Goal: Task Accomplishment & Management: Manage account settings

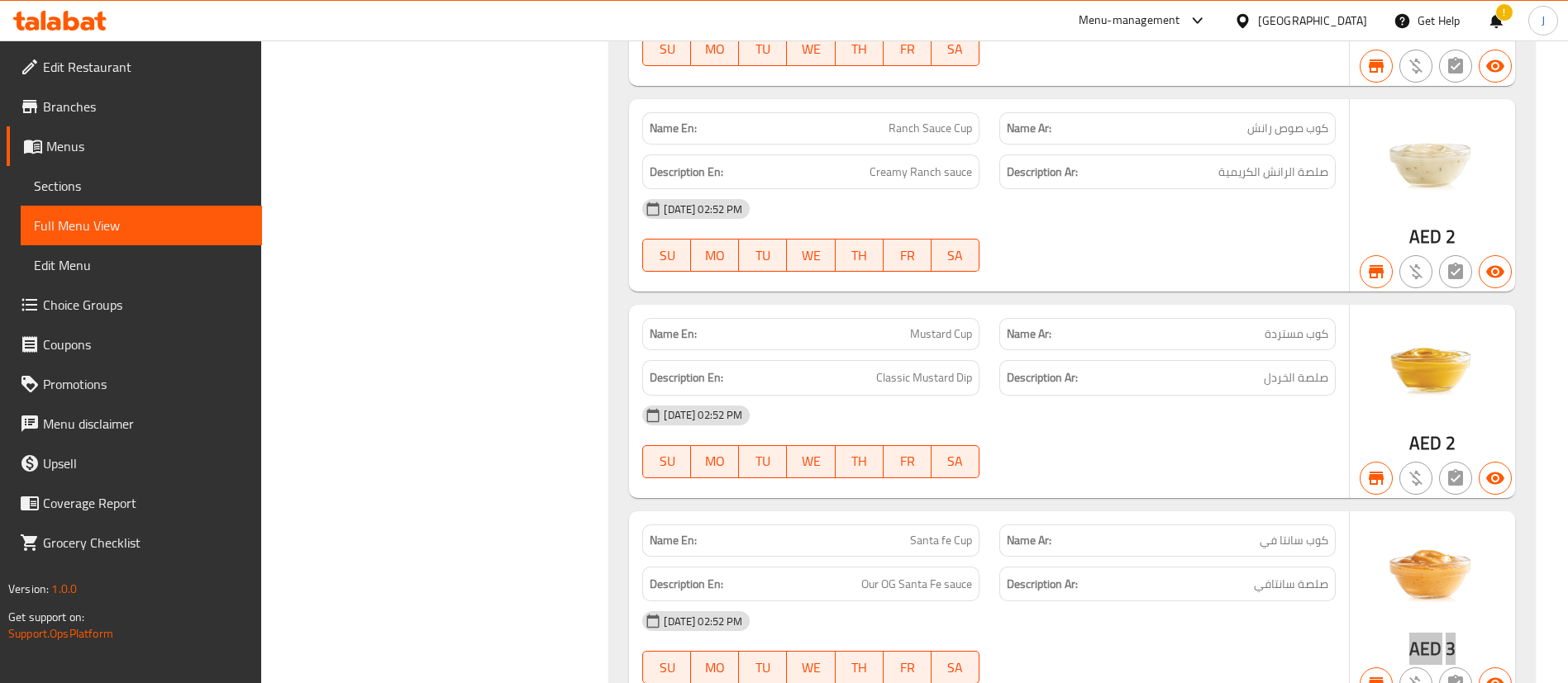
scroll to position [43155, 0]
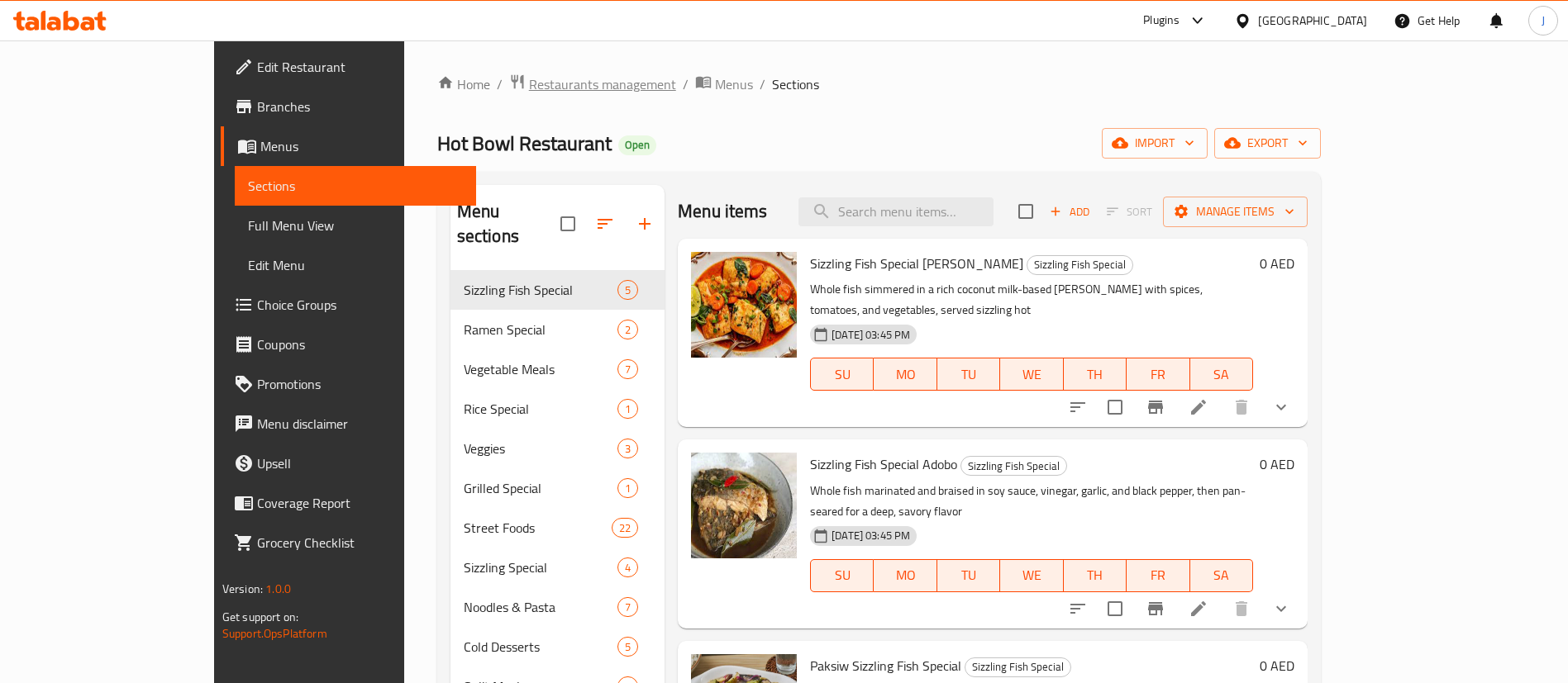
click at [528, 74] on span "Restaurants management" at bounding box center [602, 84] width 147 height 20
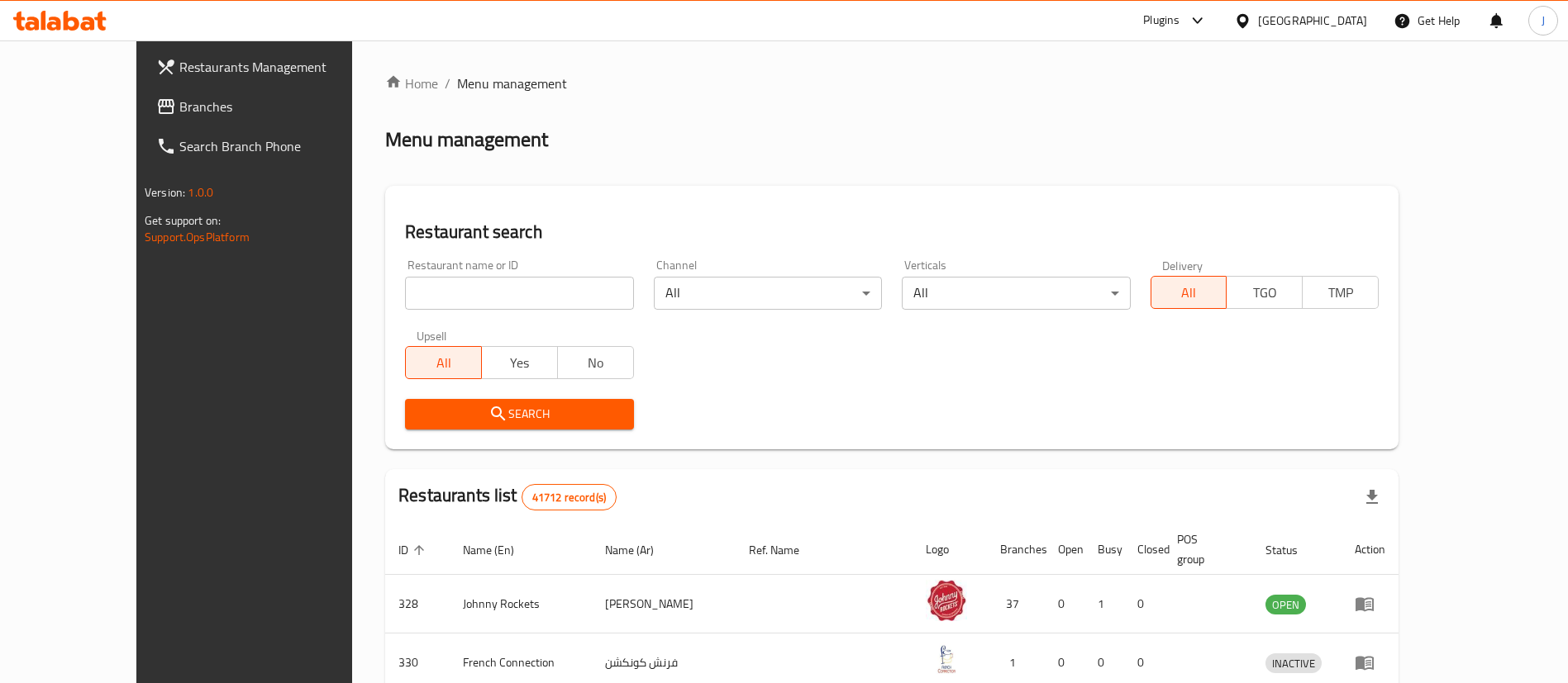
click at [428, 330] on div "All Yes No" at bounding box center [518, 354] width 228 height 49
click at [428, 310] on div "Restaurant name or ID Restaurant name or ID" at bounding box center [518, 285] width 248 height 70
click at [427, 292] on input "search" at bounding box center [518, 293] width 228 height 33
paste input "Hot Bowl Restauran"
type input "Hot Bowl Restauran"
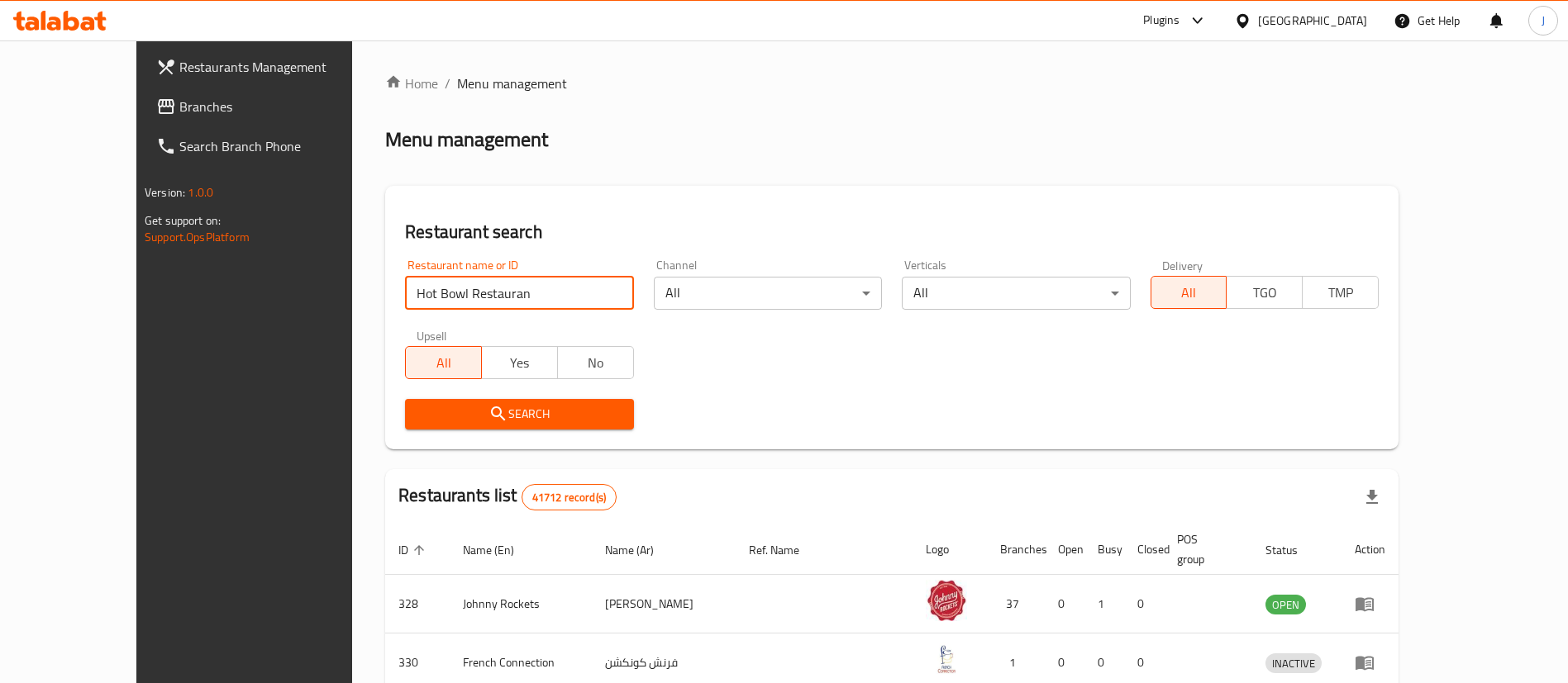
click button "Search" at bounding box center [518, 414] width 228 height 30
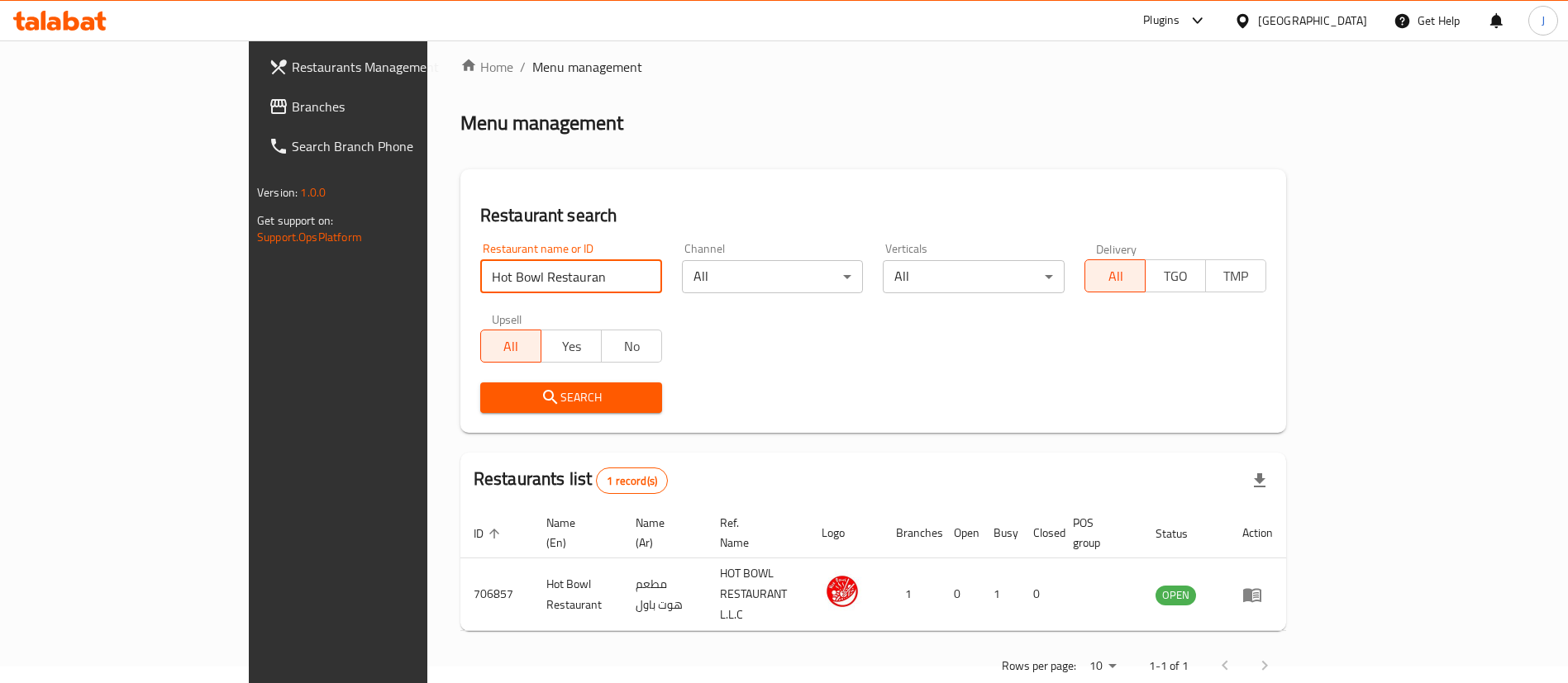
scroll to position [21, 0]
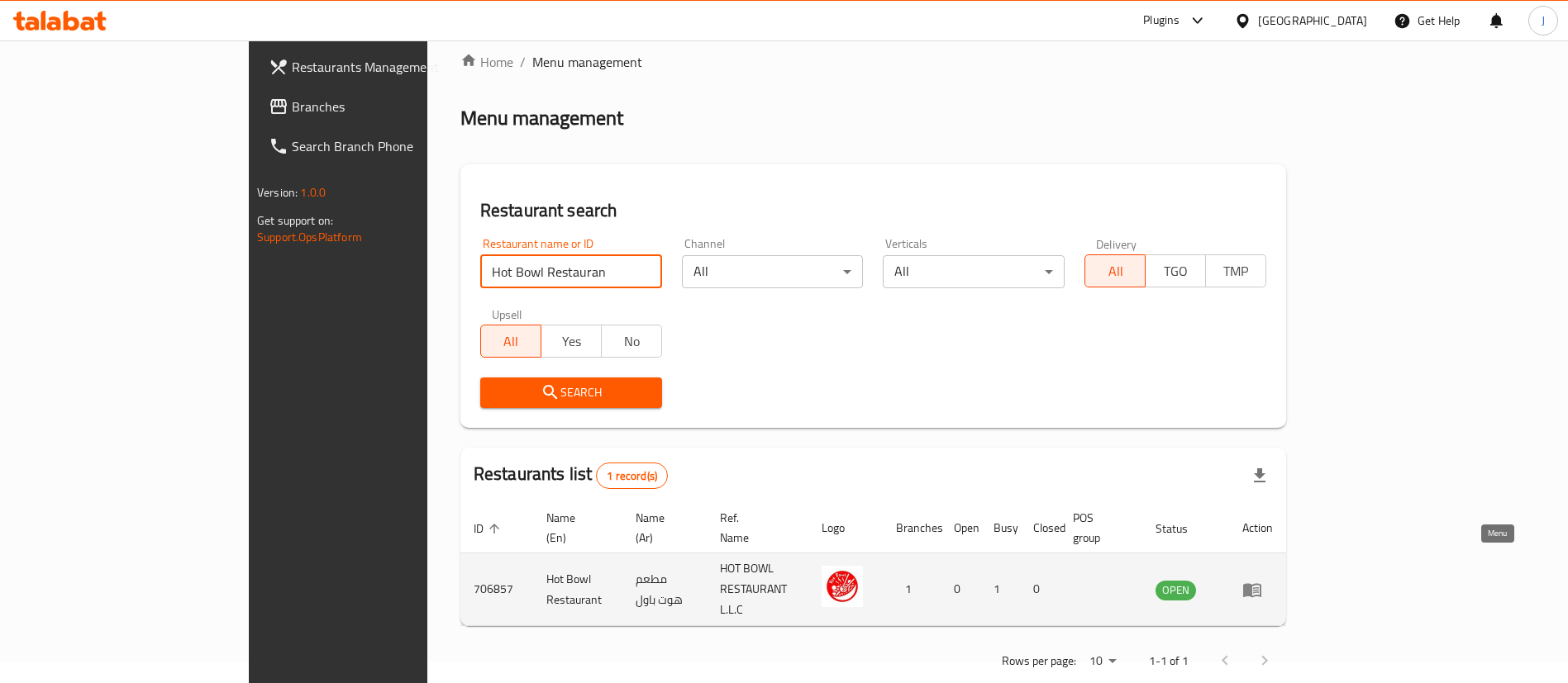
click at [1262, 580] on icon "enhanced table" at bounding box center [1252, 590] width 20 height 20
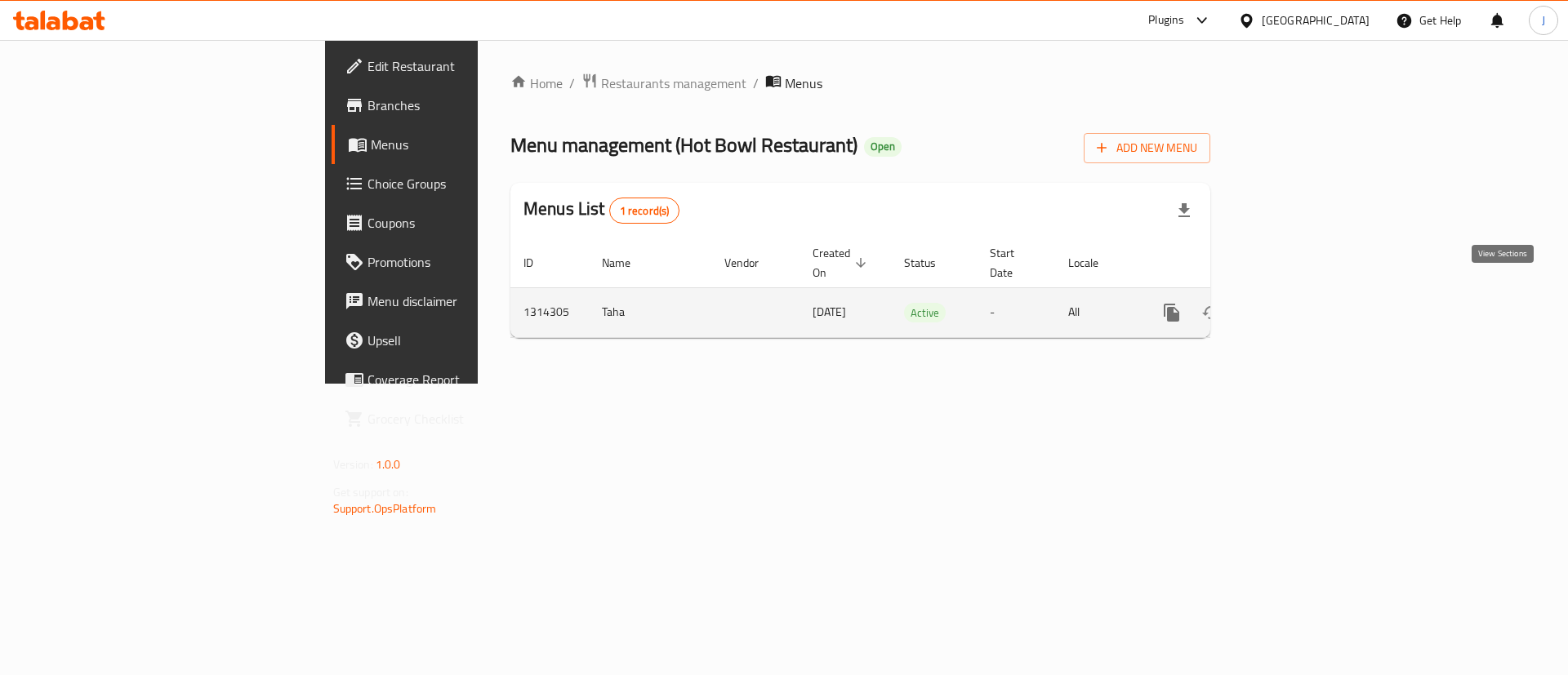
click at [1300, 303] on icon "enhanced table" at bounding box center [1290, 313] width 20 height 20
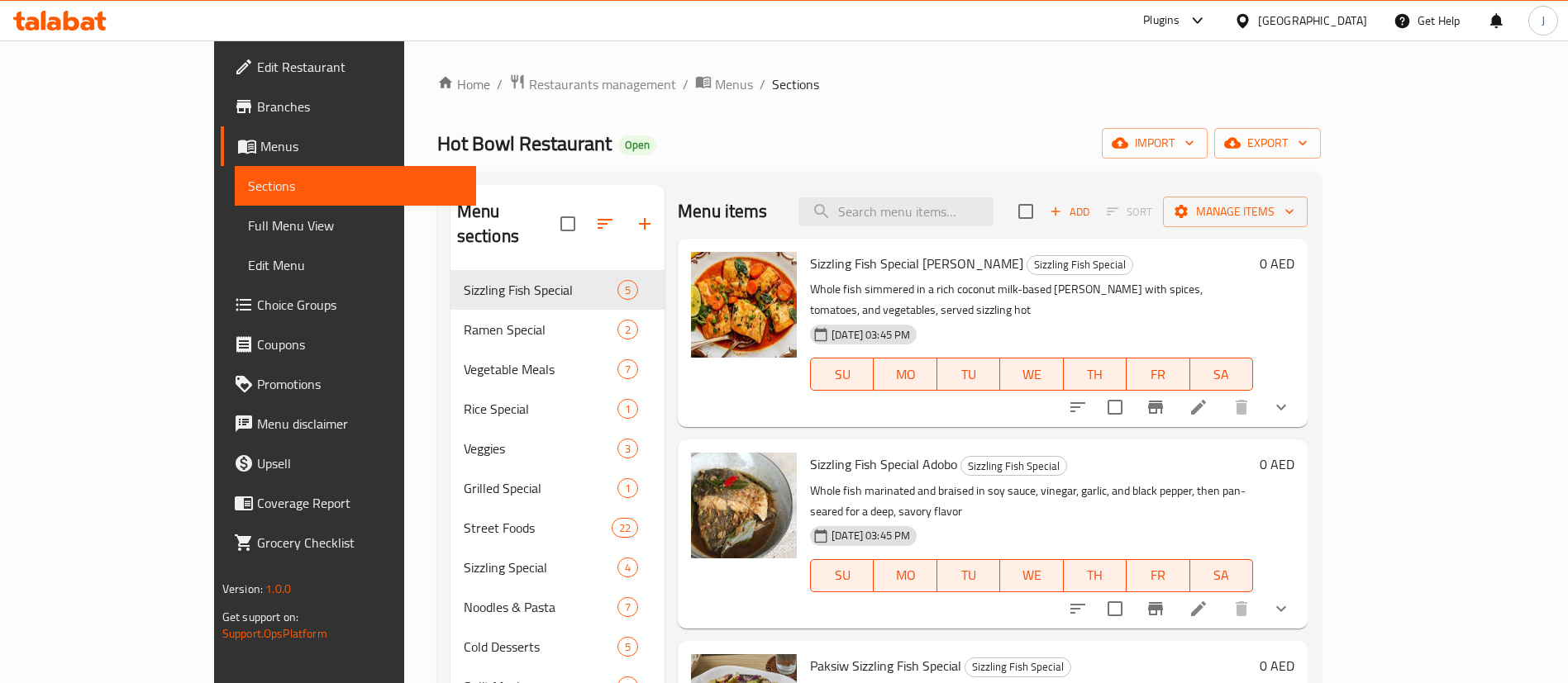
click at [999, 187] on div "Menu items Add Sort Manage items" at bounding box center [993, 211] width 630 height 54
click at [985, 211] on input "search" at bounding box center [896, 212] width 195 height 29
paste input "Chicken Skin Fry"
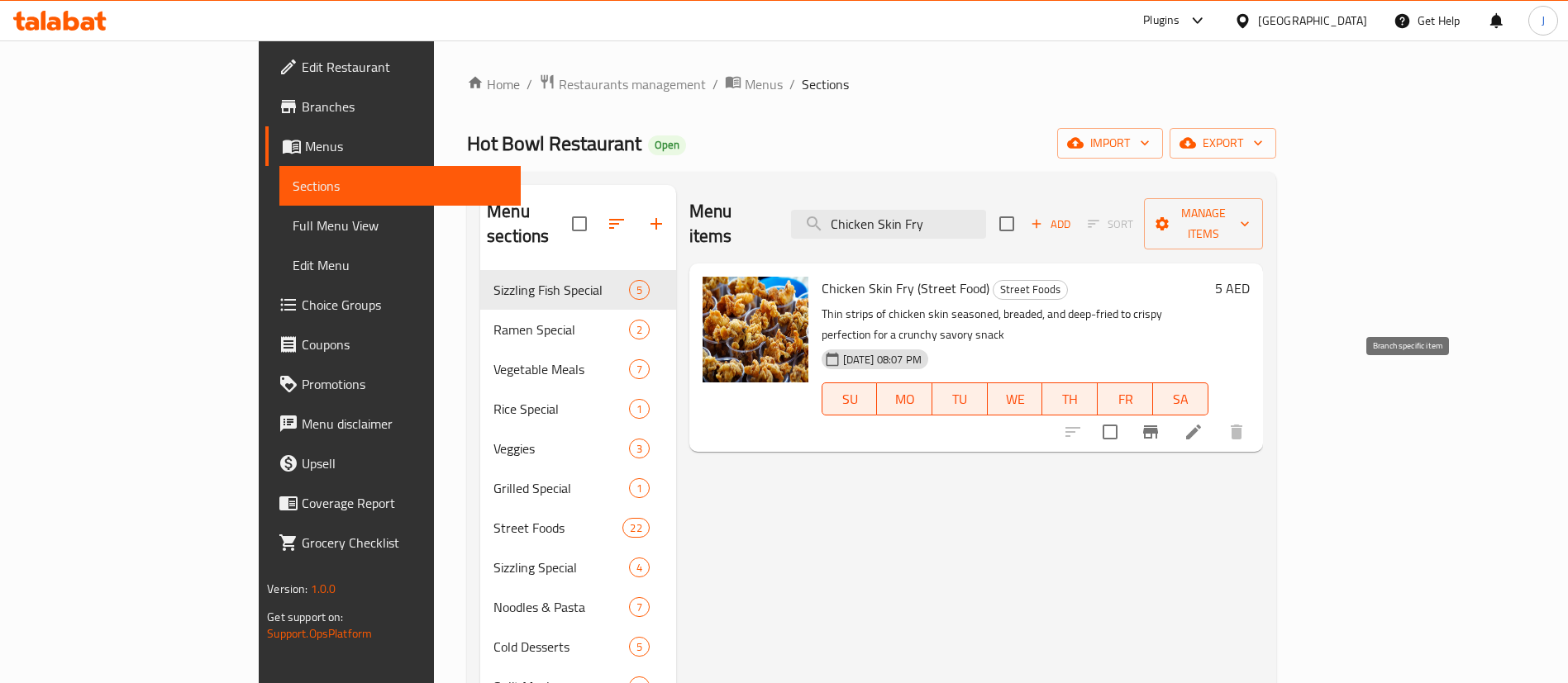
type input "Chicken Skin Fry"
click at [1158, 426] on icon "Branch-specific-item" at bounding box center [1150, 432] width 15 height 13
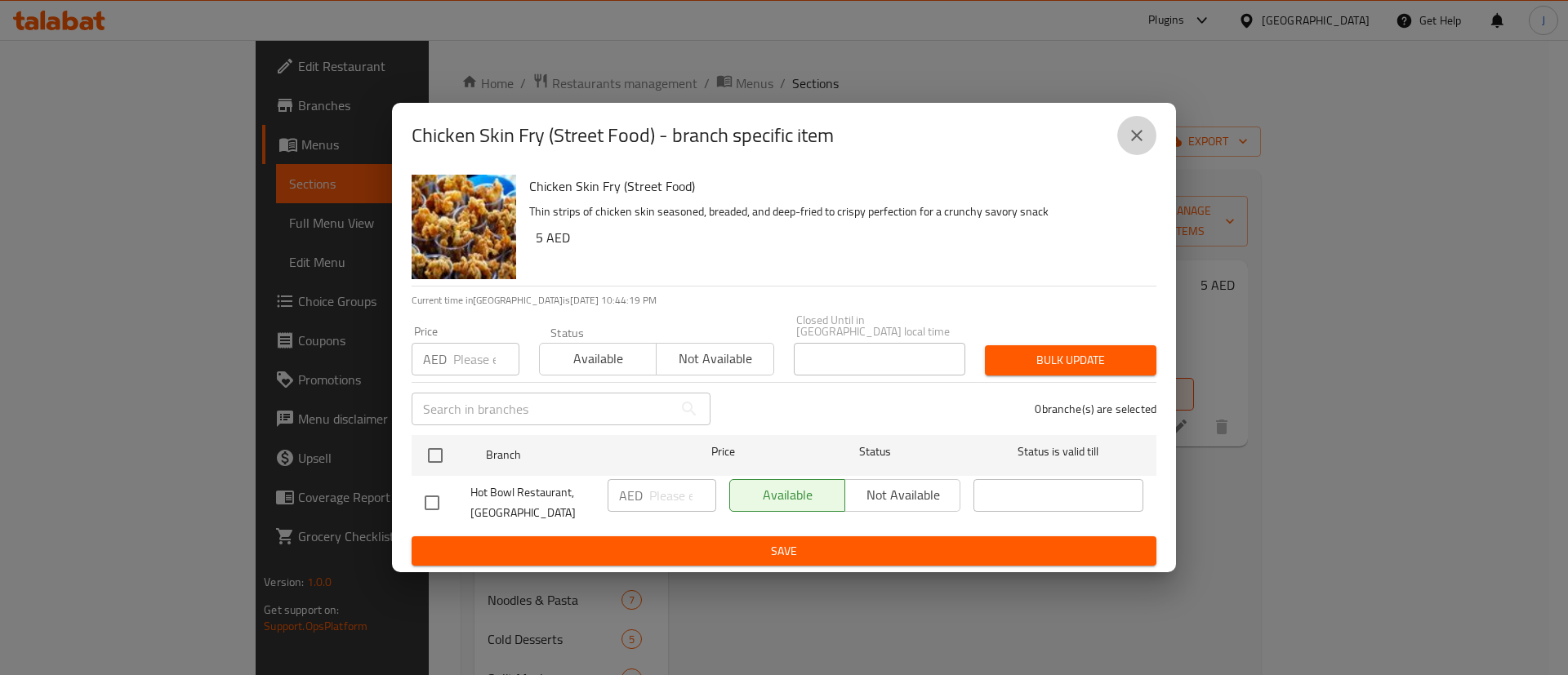
click at [1132, 143] on icon "close" at bounding box center [1137, 136] width 20 height 20
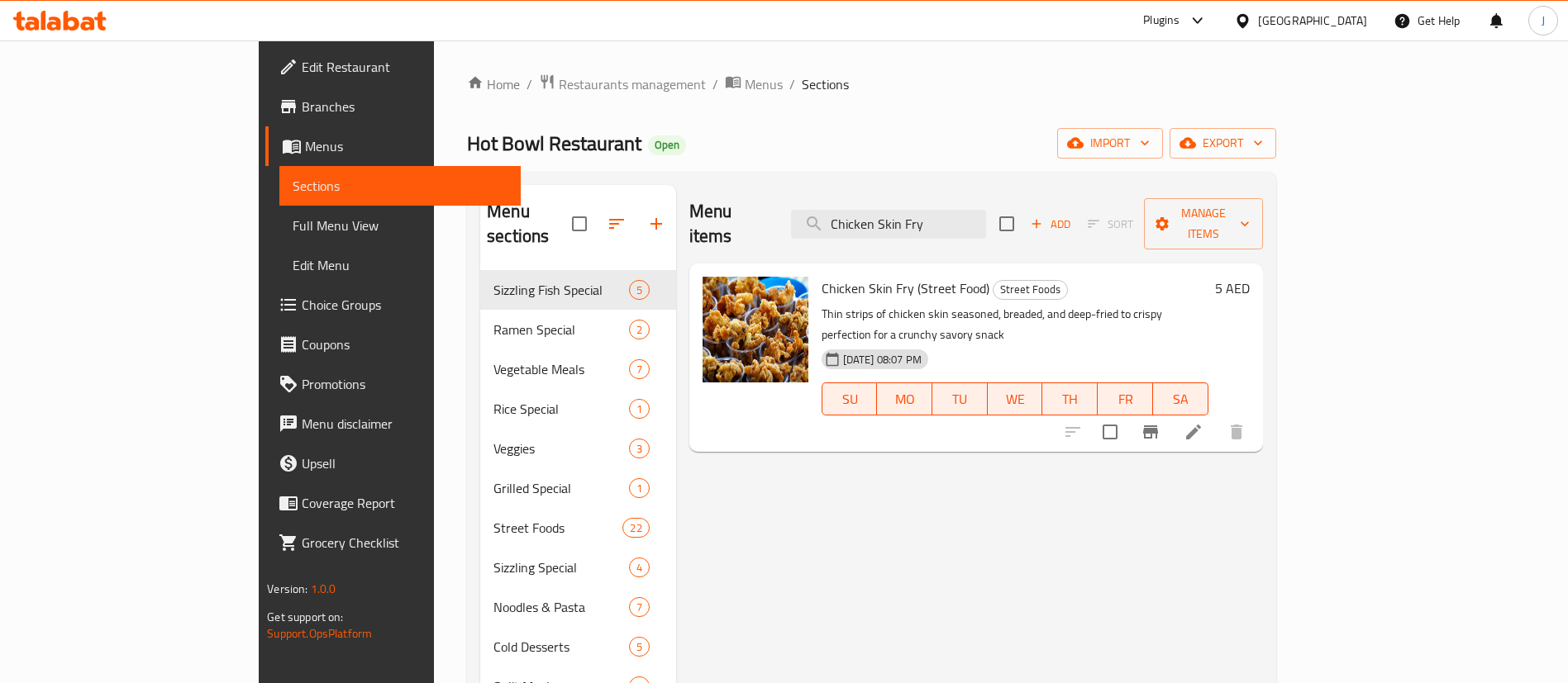
click at [1078, 440] on div "Menu items Chicken Skin Fry Add Sort Manage items Chicken Skin Fry (Street Food…" at bounding box center [969, 627] width 587 height 884
